Goal: Contribute content

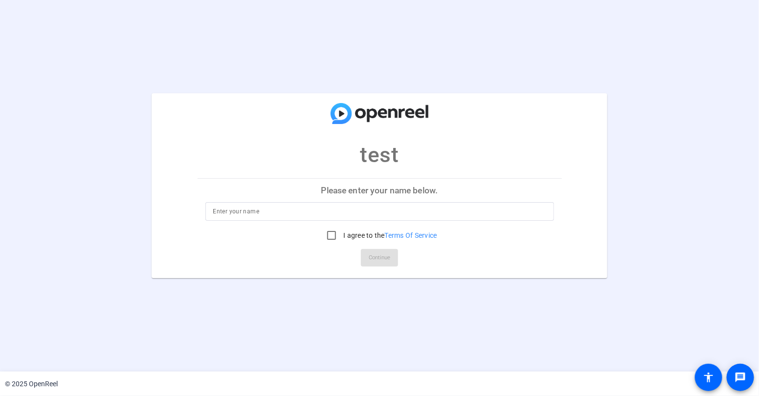
click at [219, 215] on input at bounding box center [379, 212] width 333 height 12
type input "[PERSON_NAME]"
click at [329, 231] on input "I agree to the Terms Of Service" at bounding box center [332, 236] width 20 height 20
checkbox input "true"
click at [373, 261] on span "Continue" at bounding box center [380, 258] width 22 height 15
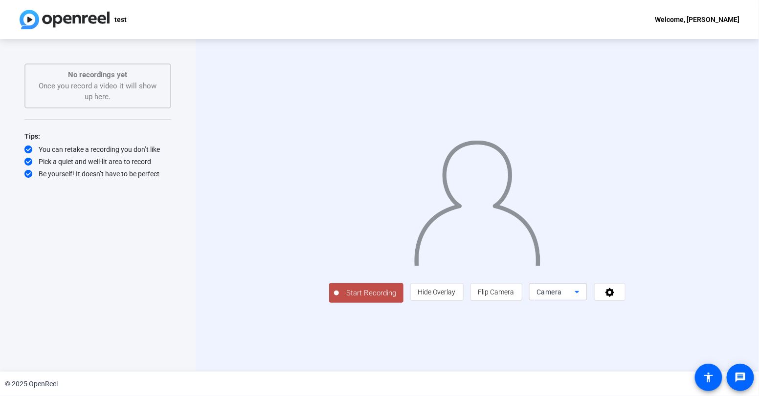
click at [574, 298] on div "Camera" at bounding box center [555, 292] width 38 height 12
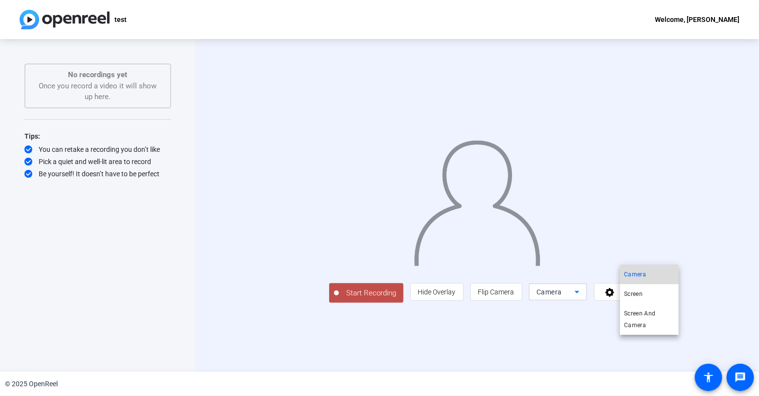
click at [639, 274] on span "Camera" at bounding box center [635, 275] width 22 height 12
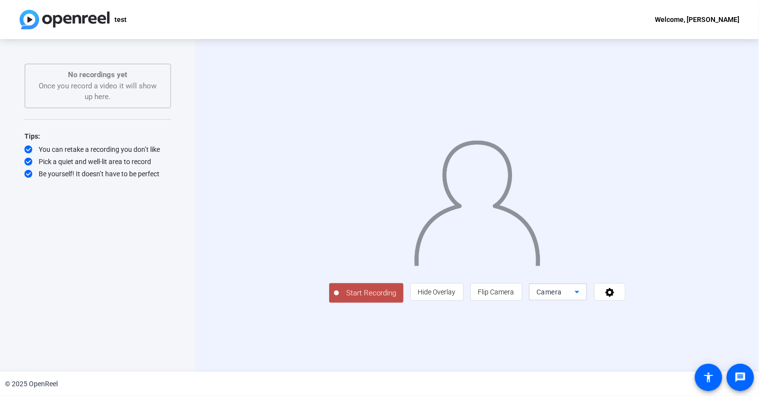
click at [339, 299] on span "Start Recording" at bounding box center [371, 293] width 65 height 11
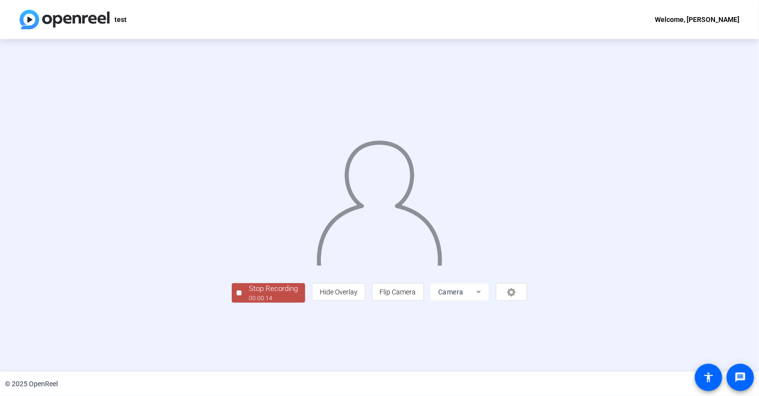
click at [249, 295] on div "Stop Recording" at bounding box center [273, 288] width 49 height 11
